Goal: Task Accomplishment & Management: Manage account settings

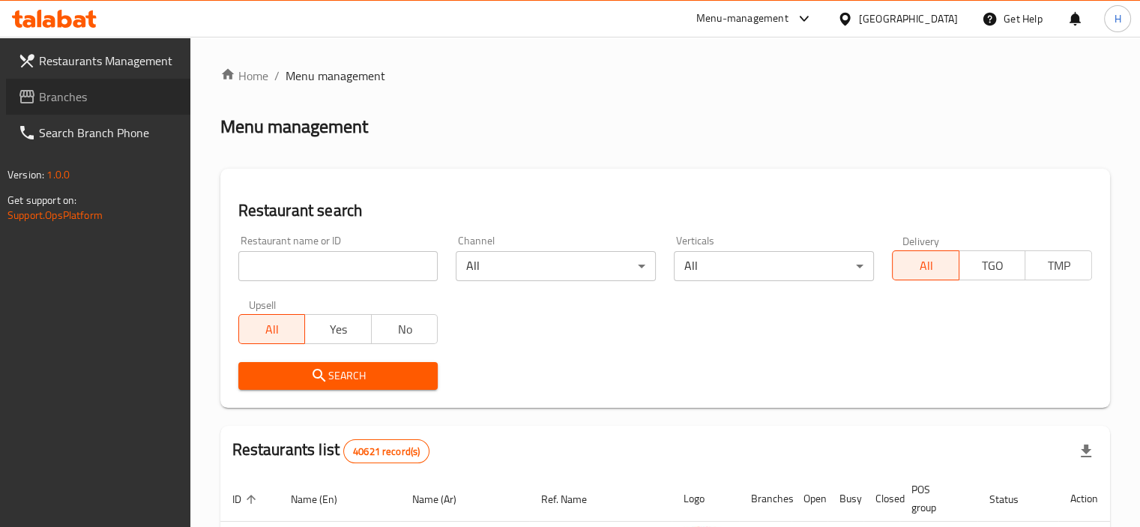
click at [60, 94] on span "Branches" at bounding box center [108, 97] width 139 height 18
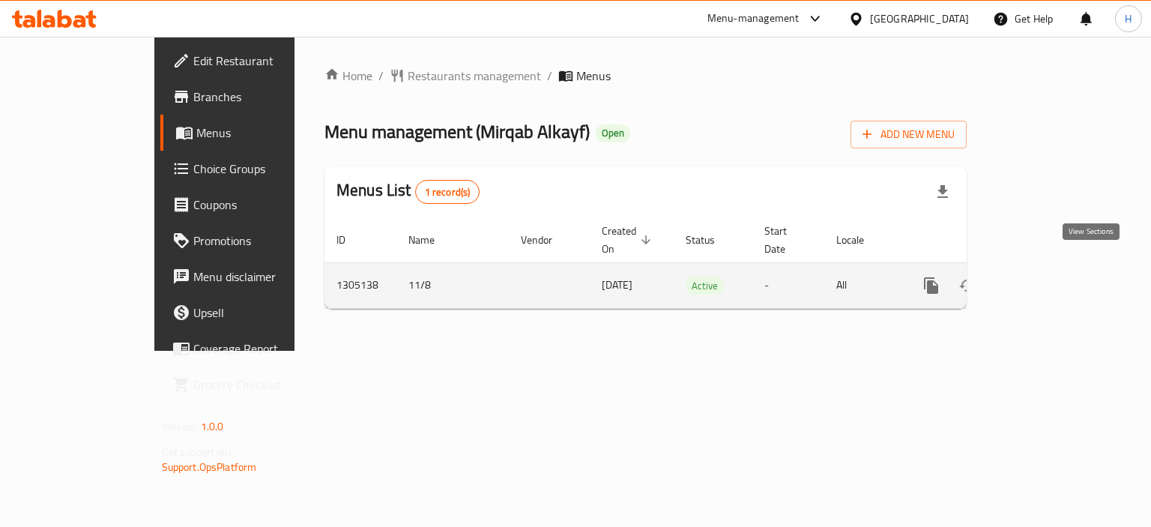
click at [1048, 277] on icon "enhanced table" at bounding box center [1039, 286] width 18 height 18
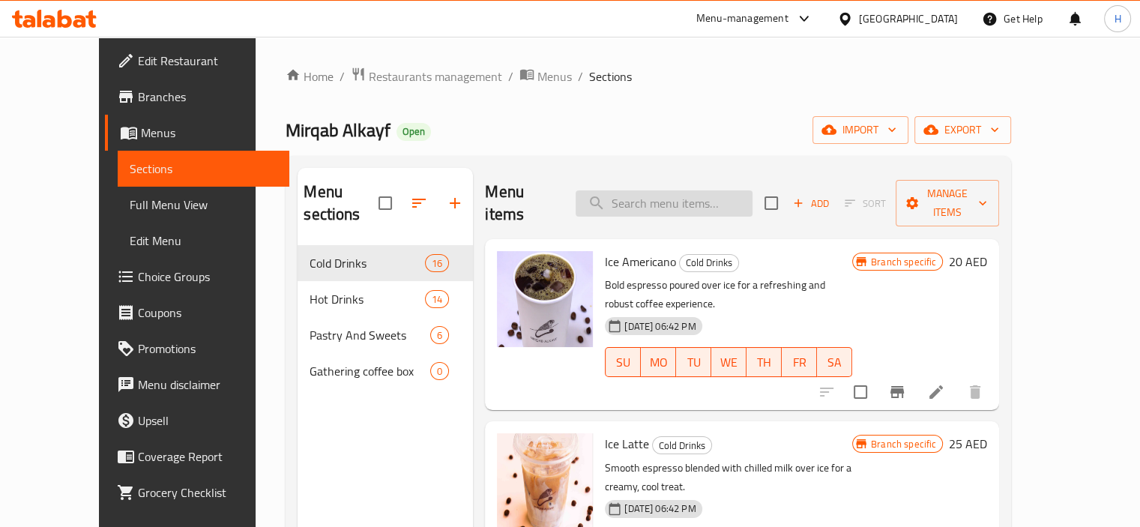
click at [678, 199] on input "search" at bounding box center [664, 203] width 177 height 26
paste input "773677"
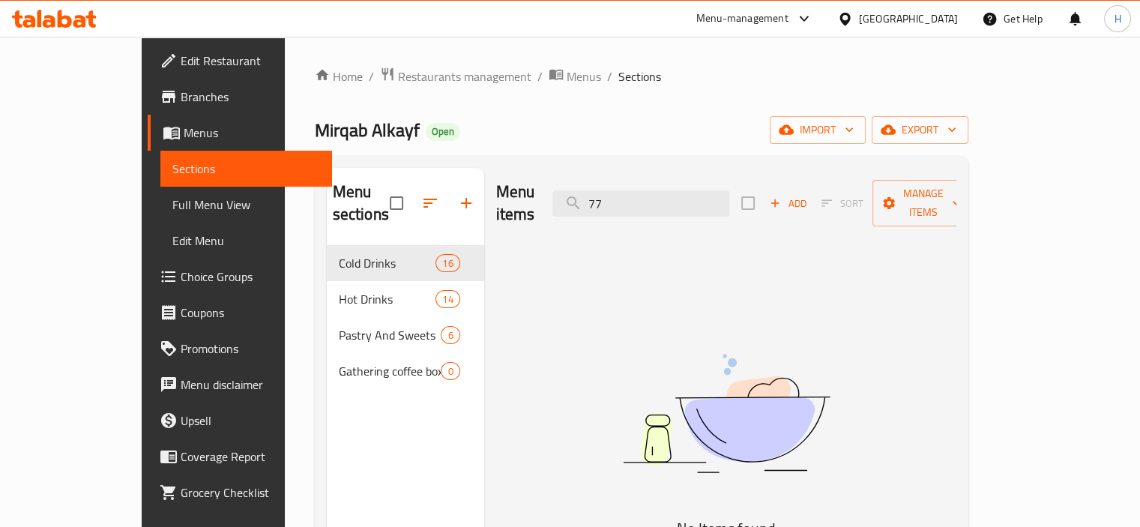
type input "7"
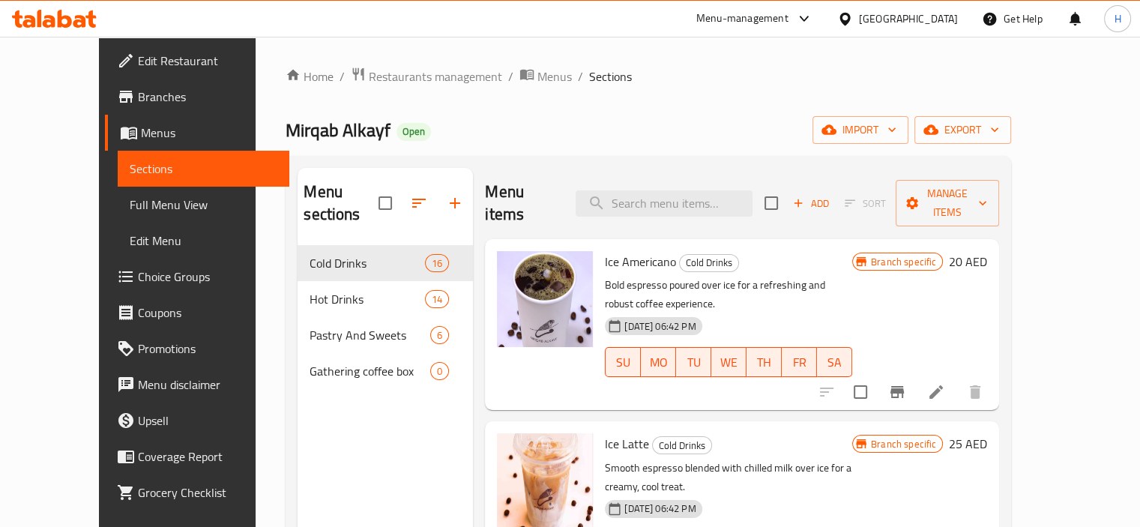
paste input "Cortado"
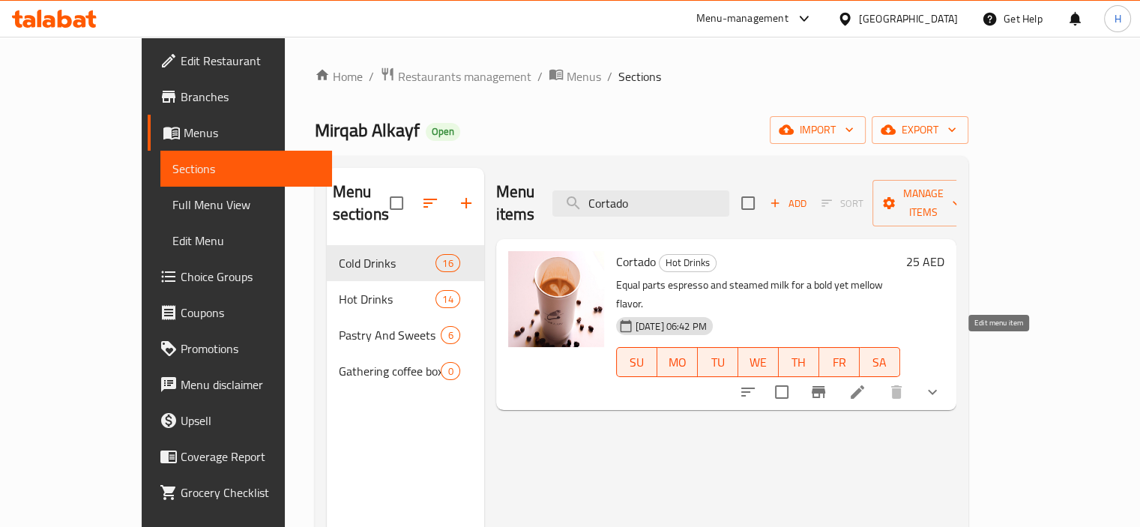
type input "Cortado"
click at [866, 383] on icon at bounding box center [857, 392] width 18 height 18
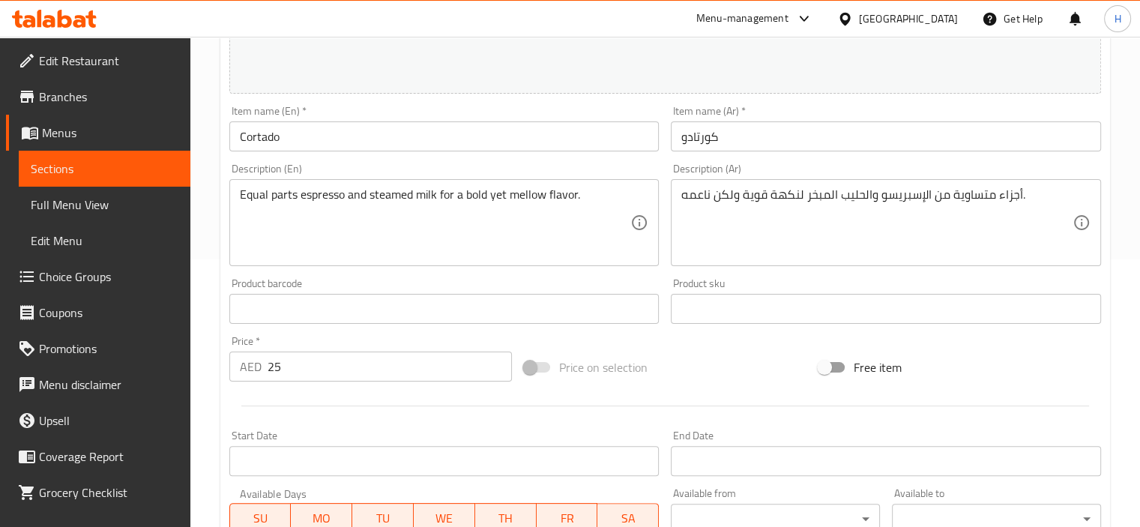
scroll to position [578, 0]
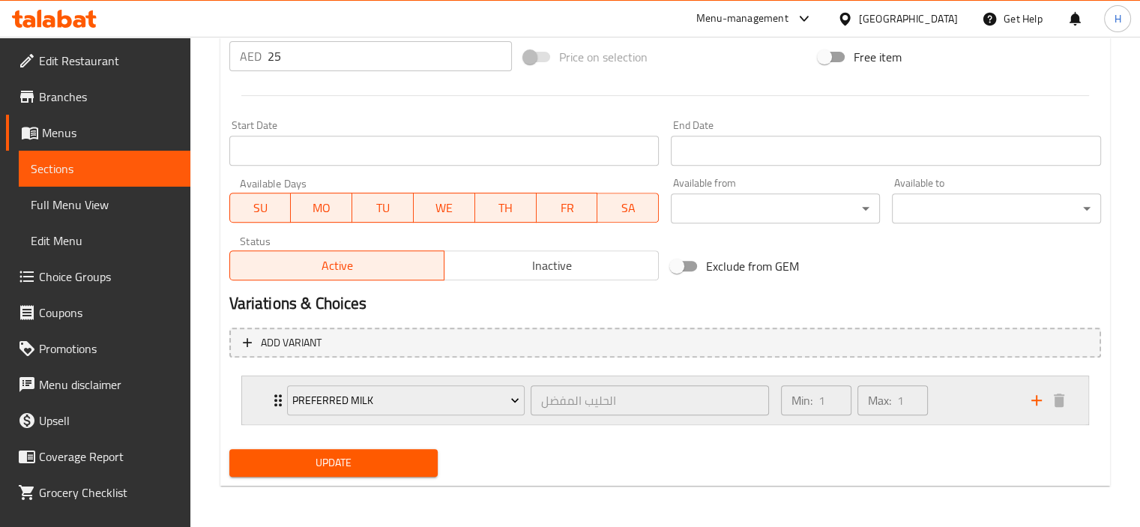
click at [276, 398] on icon "Expand" at bounding box center [277, 400] width 7 height 12
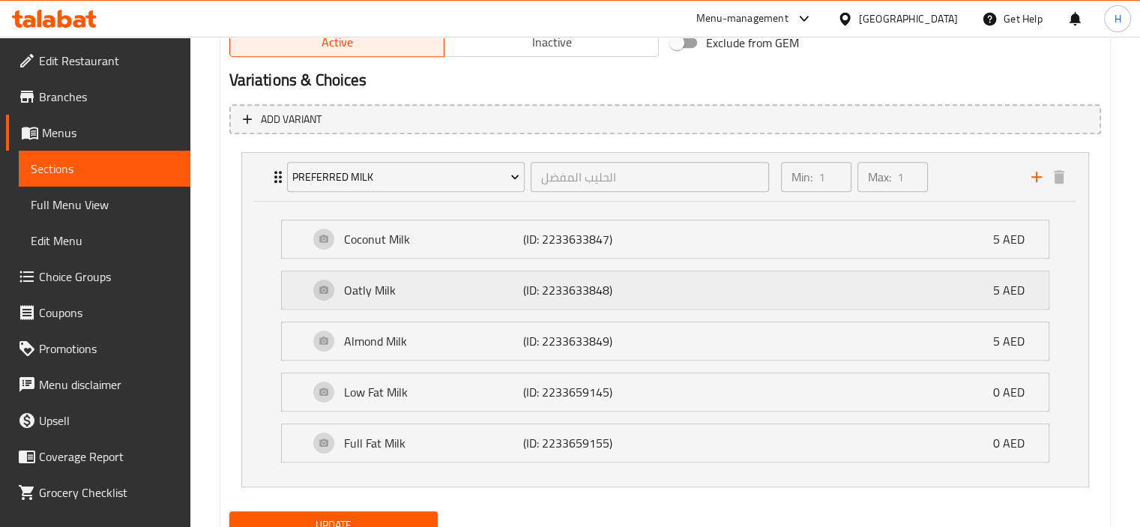
scroll to position [827, 0]
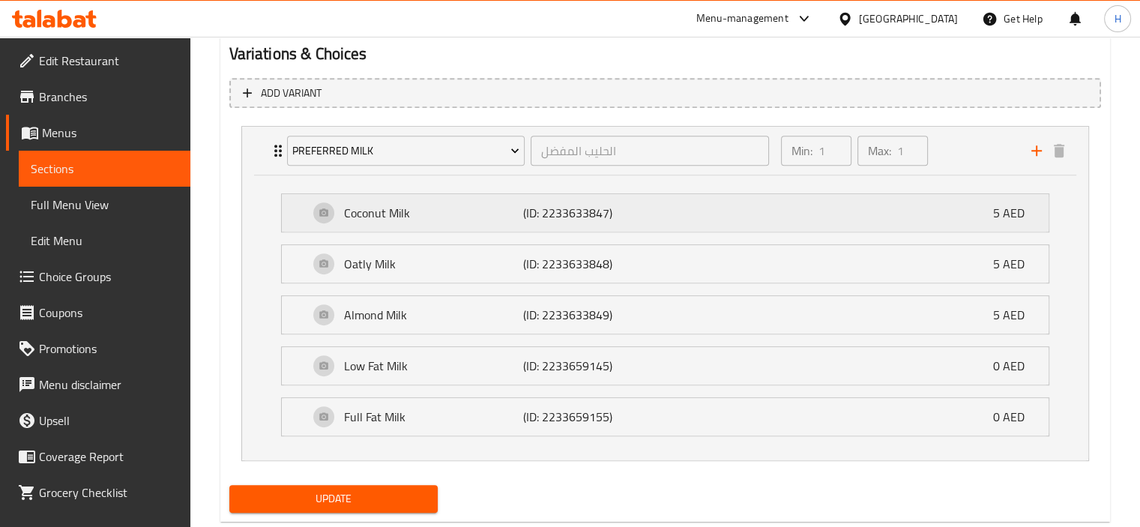
click at [531, 212] on p "(ID: 2233633847)" at bounding box center [583, 213] width 120 height 18
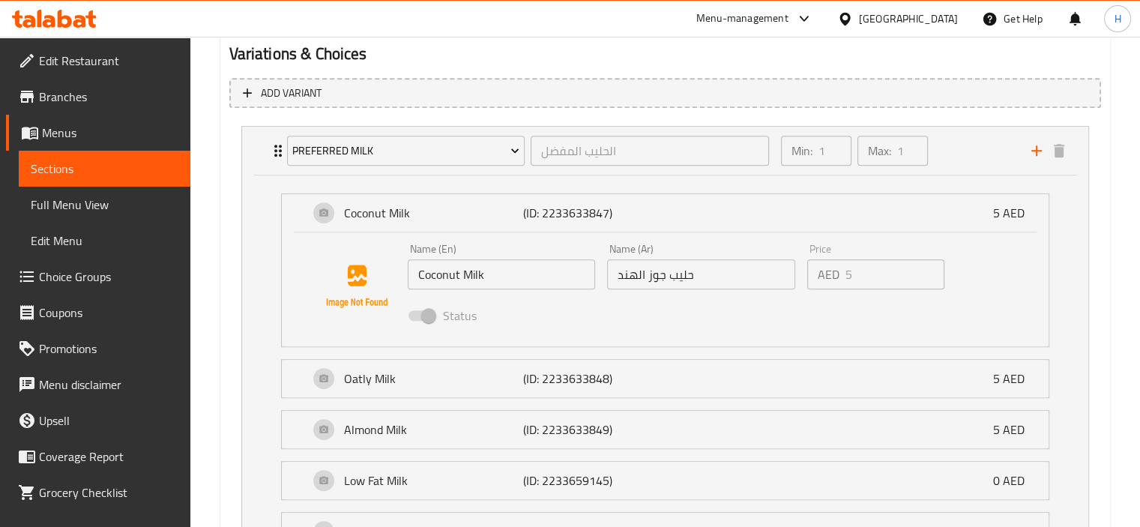
scroll to position [953, 0]
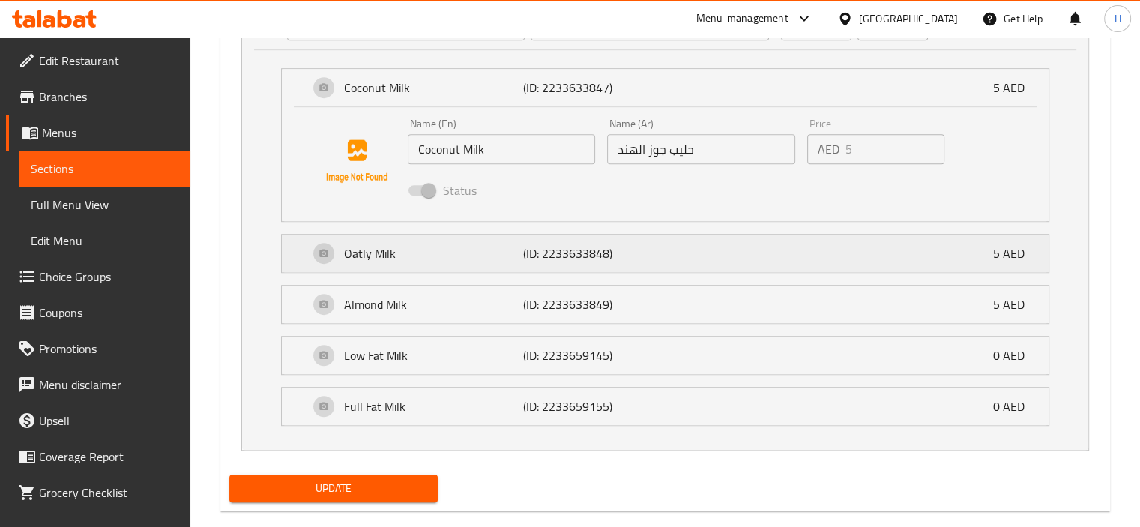
click at [623, 255] on p "(ID: 2233633848)" at bounding box center [583, 253] width 120 height 18
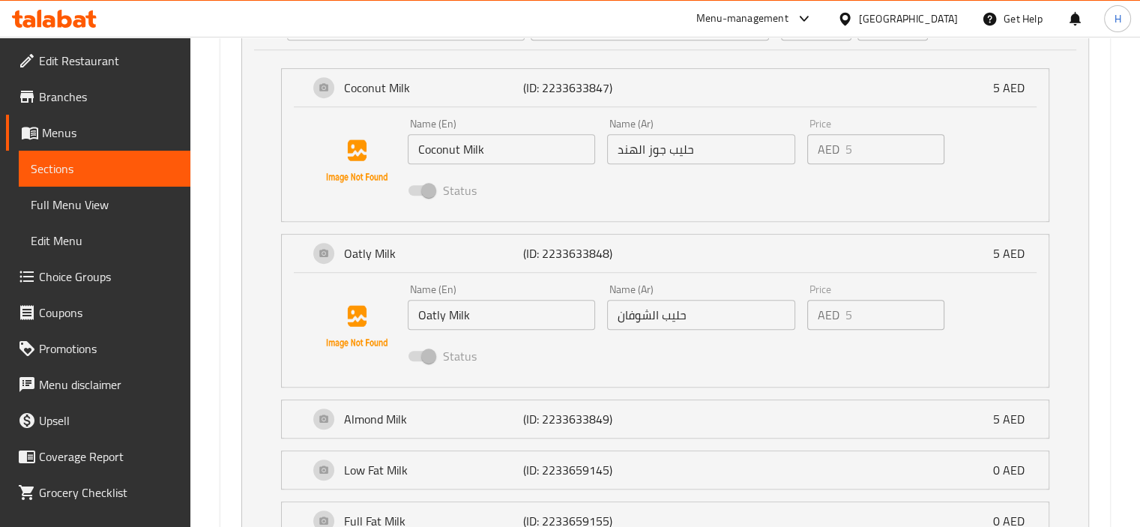
scroll to position [1091, 0]
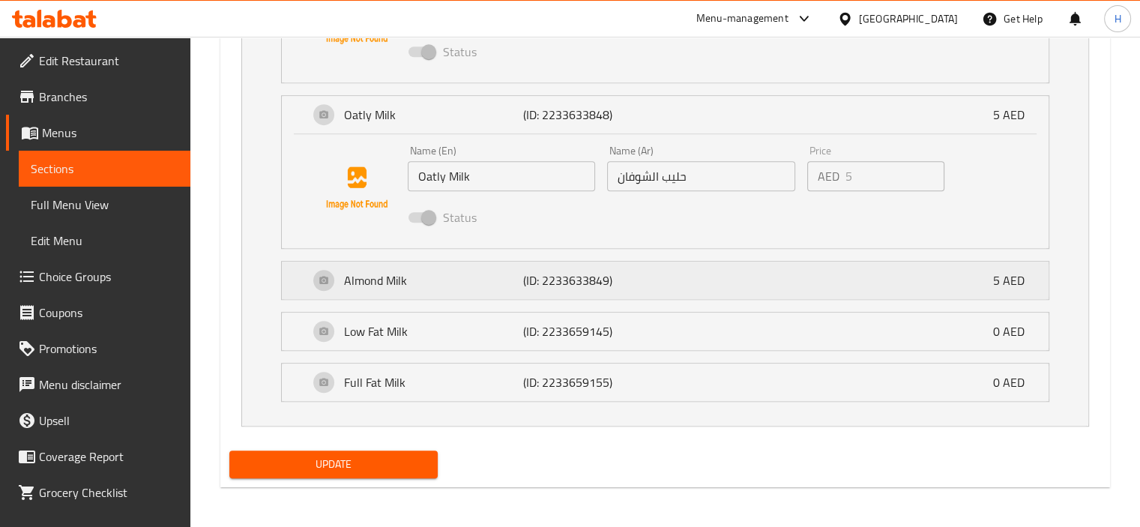
click at [538, 271] on p "(ID: 2233633849)" at bounding box center [583, 280] width 120 height 18
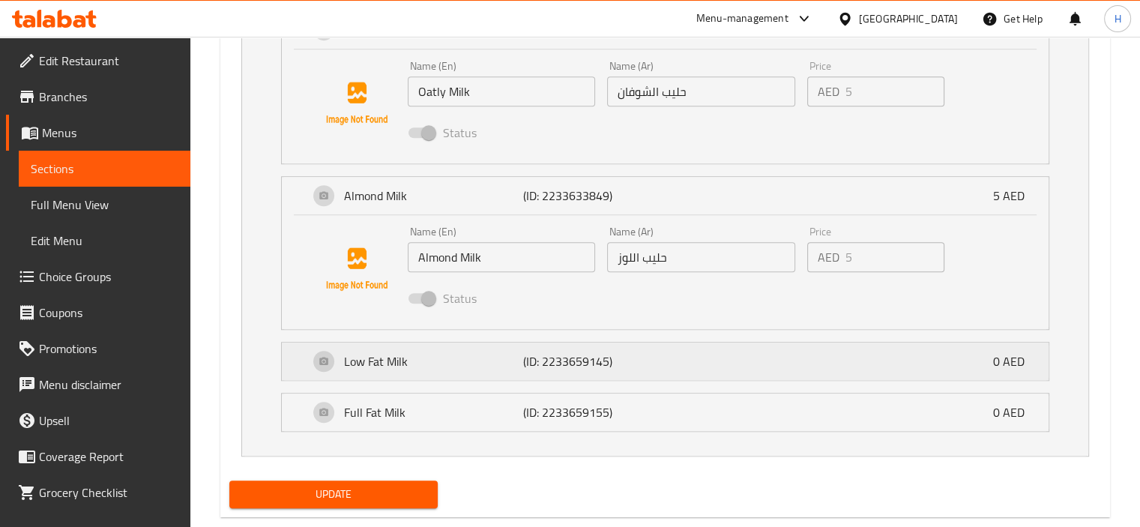
scroll to position [1205, 0]
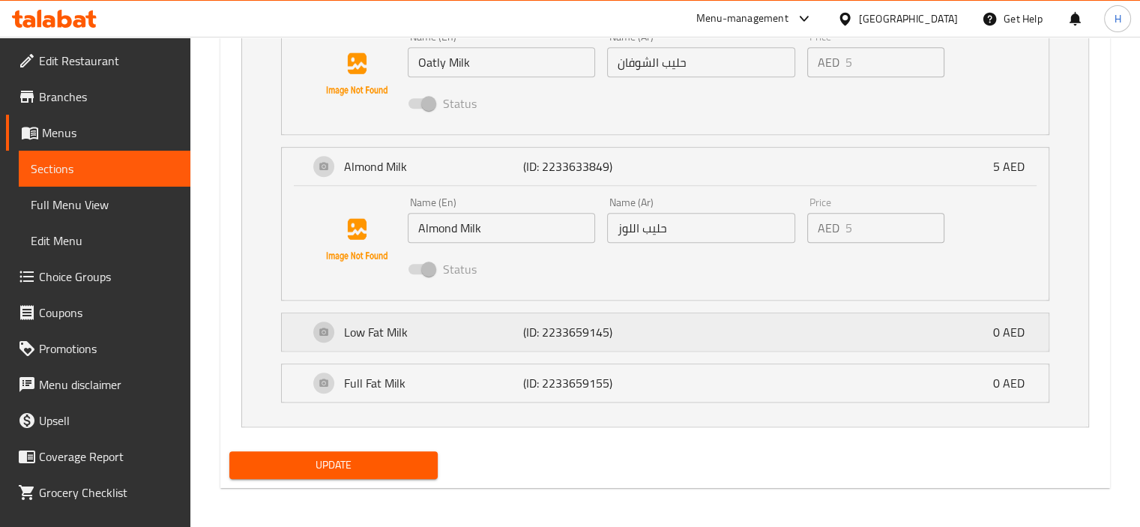
click at [528, 333] on p "(ID: 2233659145)" at bounding box center [583, 332] width 120 height 18
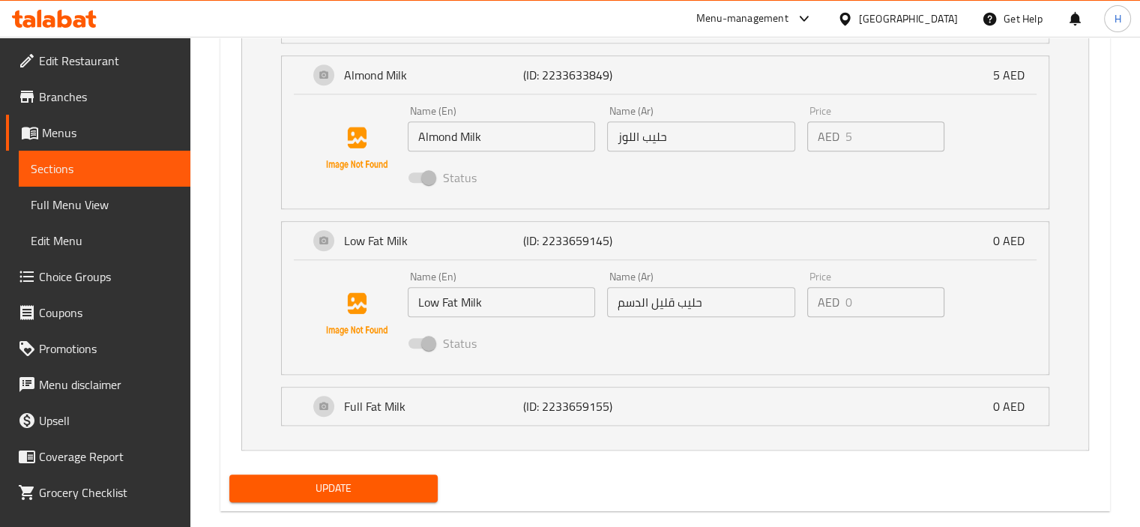
scroll to position [1320, 0]
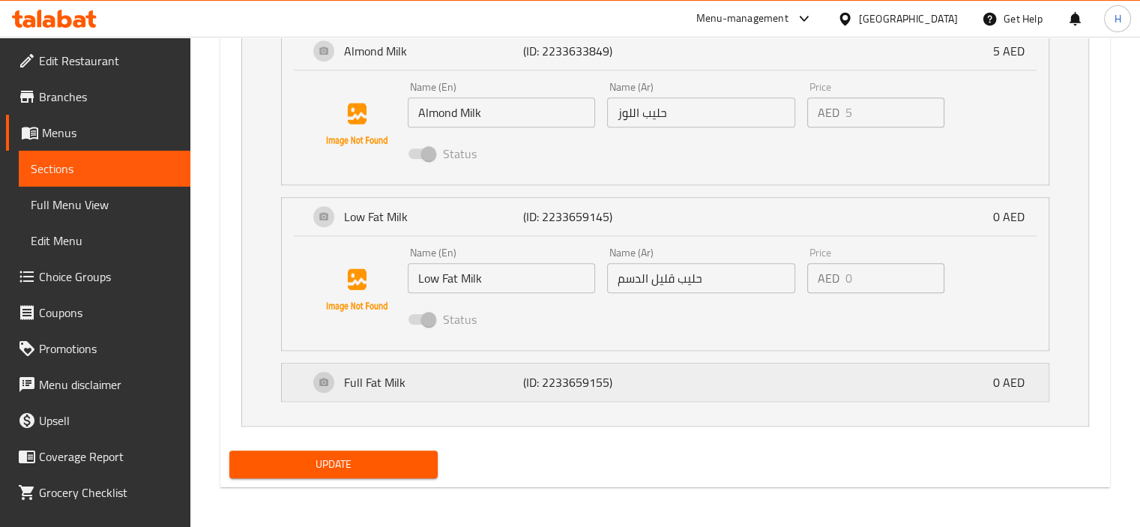
click at [540, 380] on p "(ID: 2233659155)" at bounding box center [583, 382] width 120 height 18
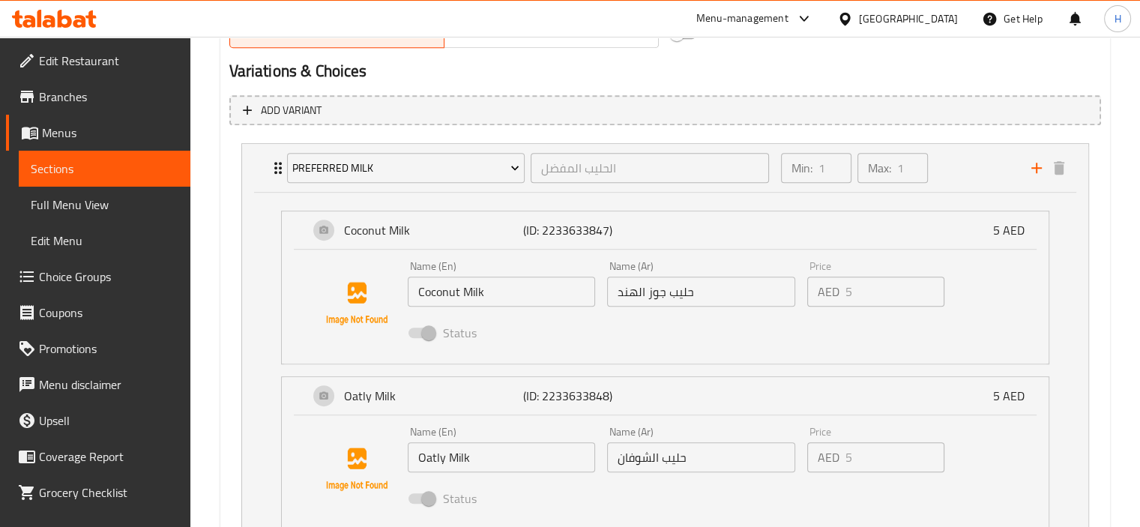
scroll to position [686, 0]
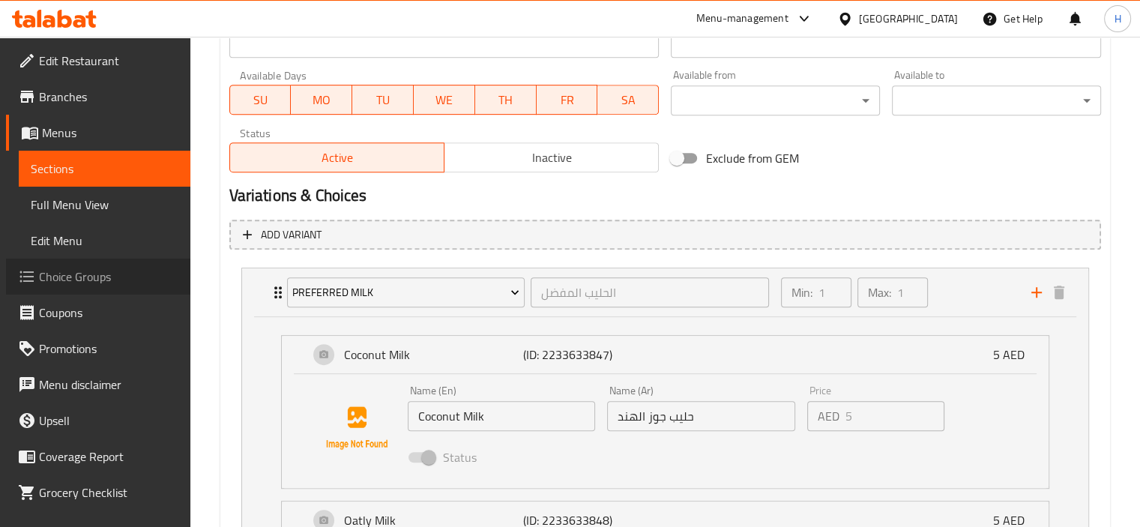
click at [97, 272] on span "Choice Groups" at bounding box center [108, 277] width 139 height 18
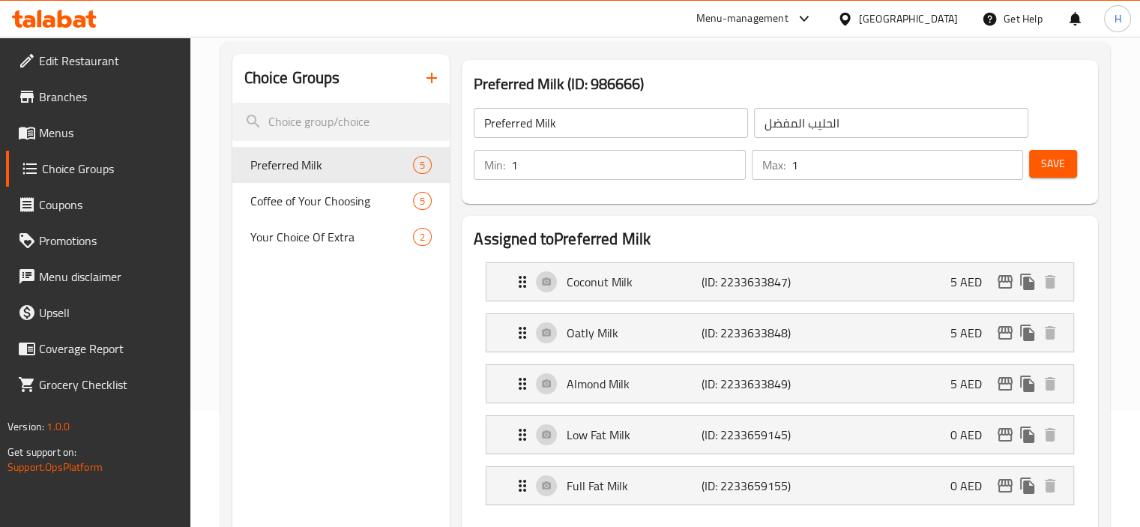
scroll to position [87, 0]
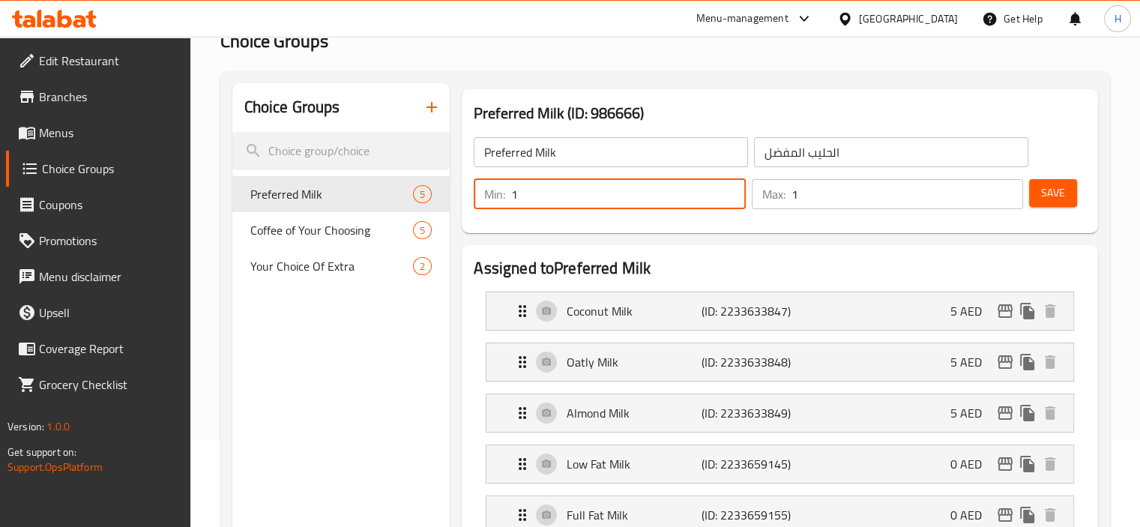
click at [525, 193] on input "1" at bounding box center [628, 194] width 234 height 30
click at [330, 266] on span "Your Choice Of Extra" at bounding box center [309, 266] width 118 height 18
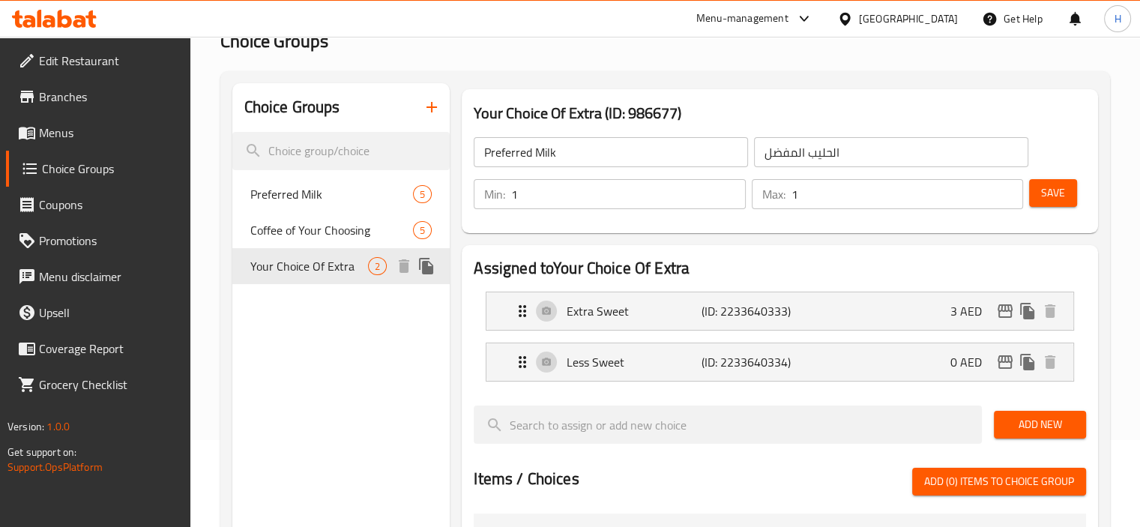
type input "Your Choice Of Extra"
type input "اختيارك من إكسترا"
type input "0"
click at [345, 193] on span "Preferred Milk" at bounding box center [309, 194] width 118 height 18
type input "Preferred Milk"
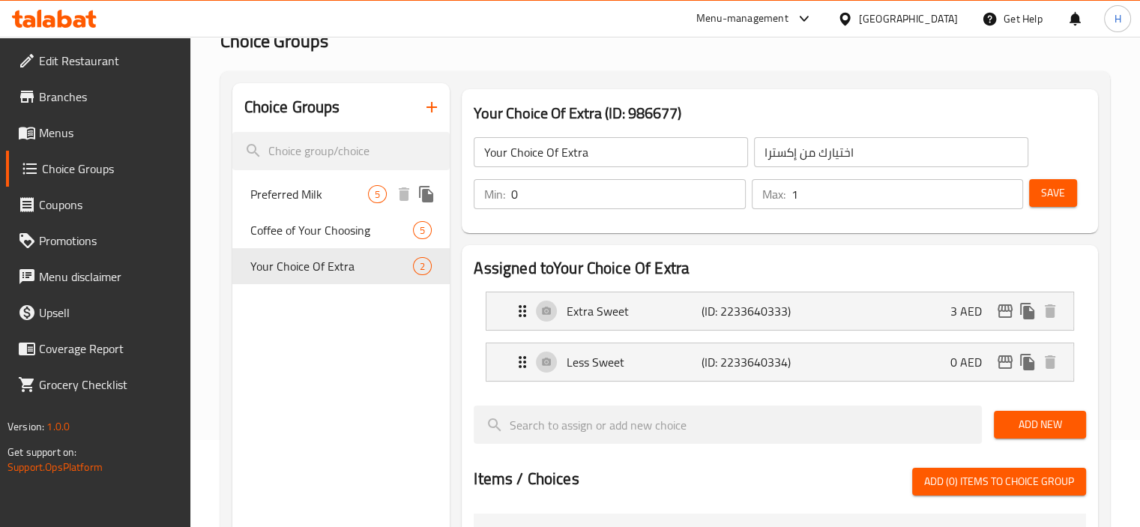
type input "الحليب المفضل"
type input "1"
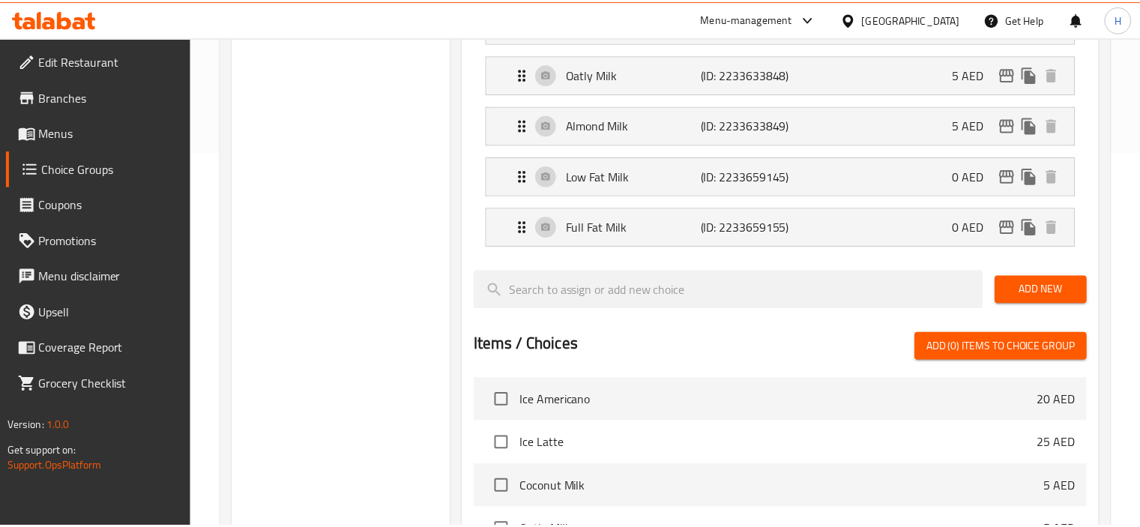
scroll to position [700, 0]
